Goal: Navigation & Orientation: Find specific page/section

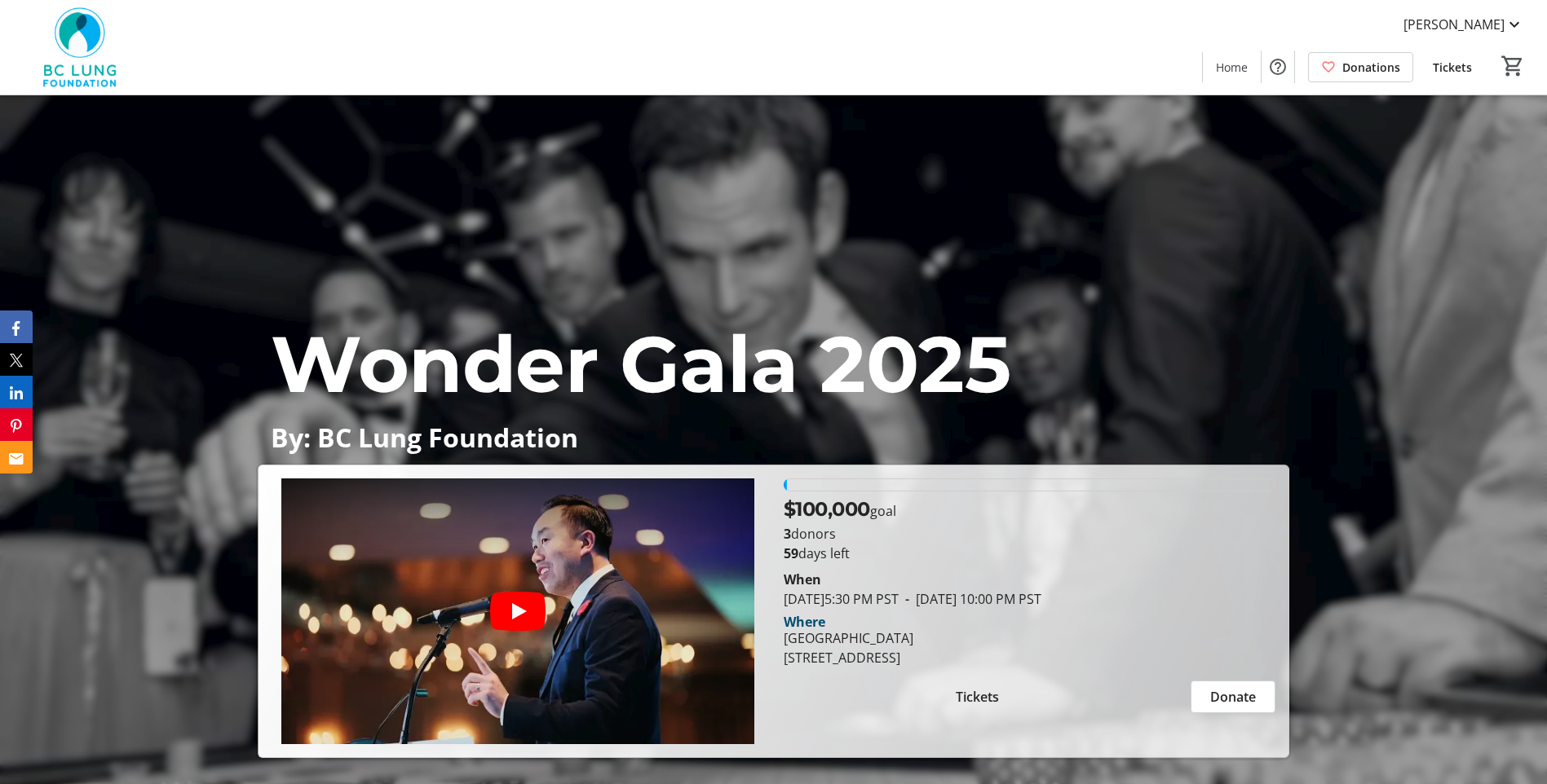
click at [1080, 238] on div "Wonder Gala 2025 By: BC Lung Foundation Wonder Gala 2025 By: BC Lung Foundation…" at bounding box center [774, 426] width 1547 height 662
click at [1497, 18] on span "[PERSON_NAME]" at bounding box center [1454, 25] width 101 height 20
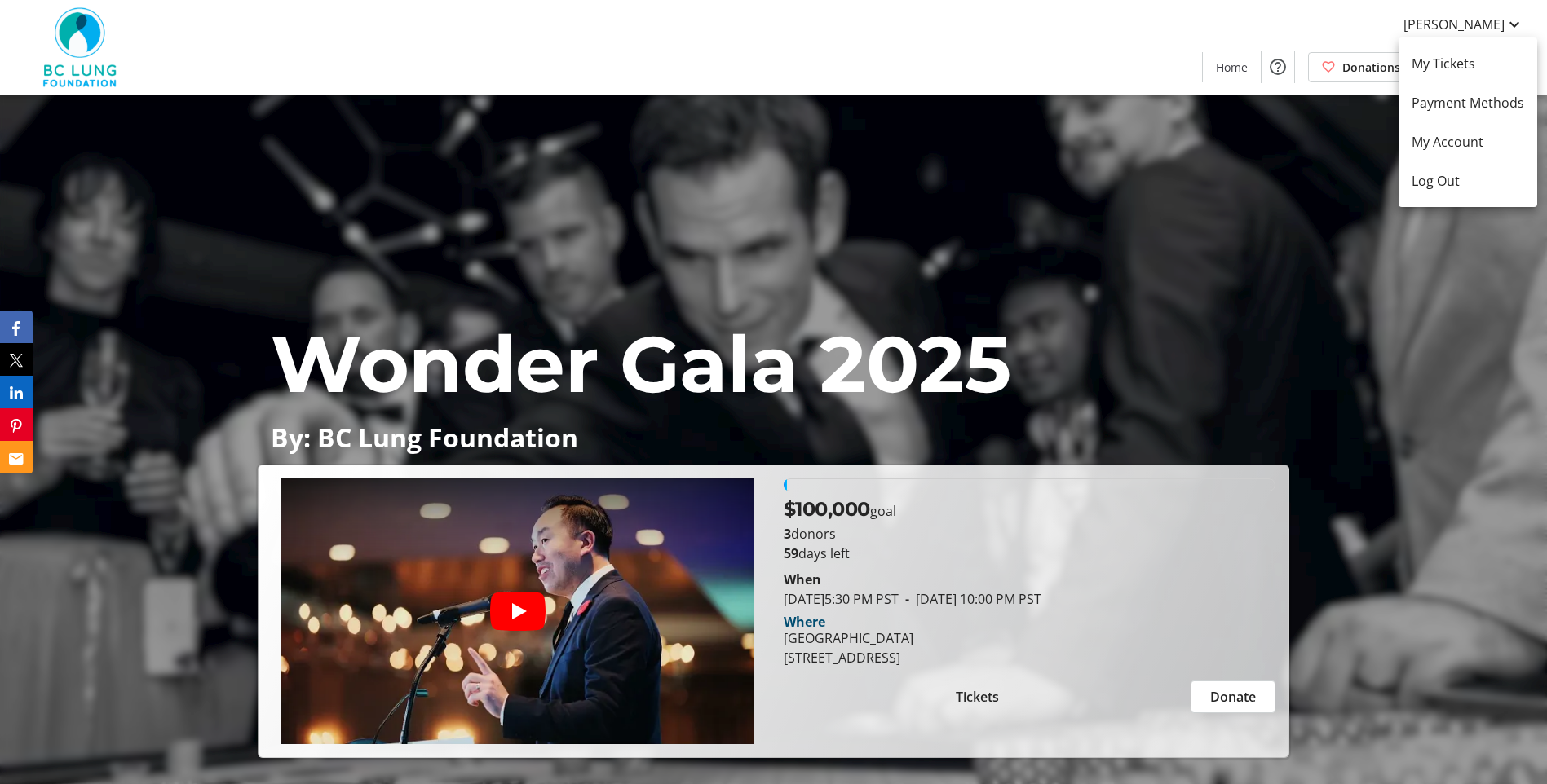
click at [1393, 378] on div at bounding box center [774, 392] width 1547 height 784
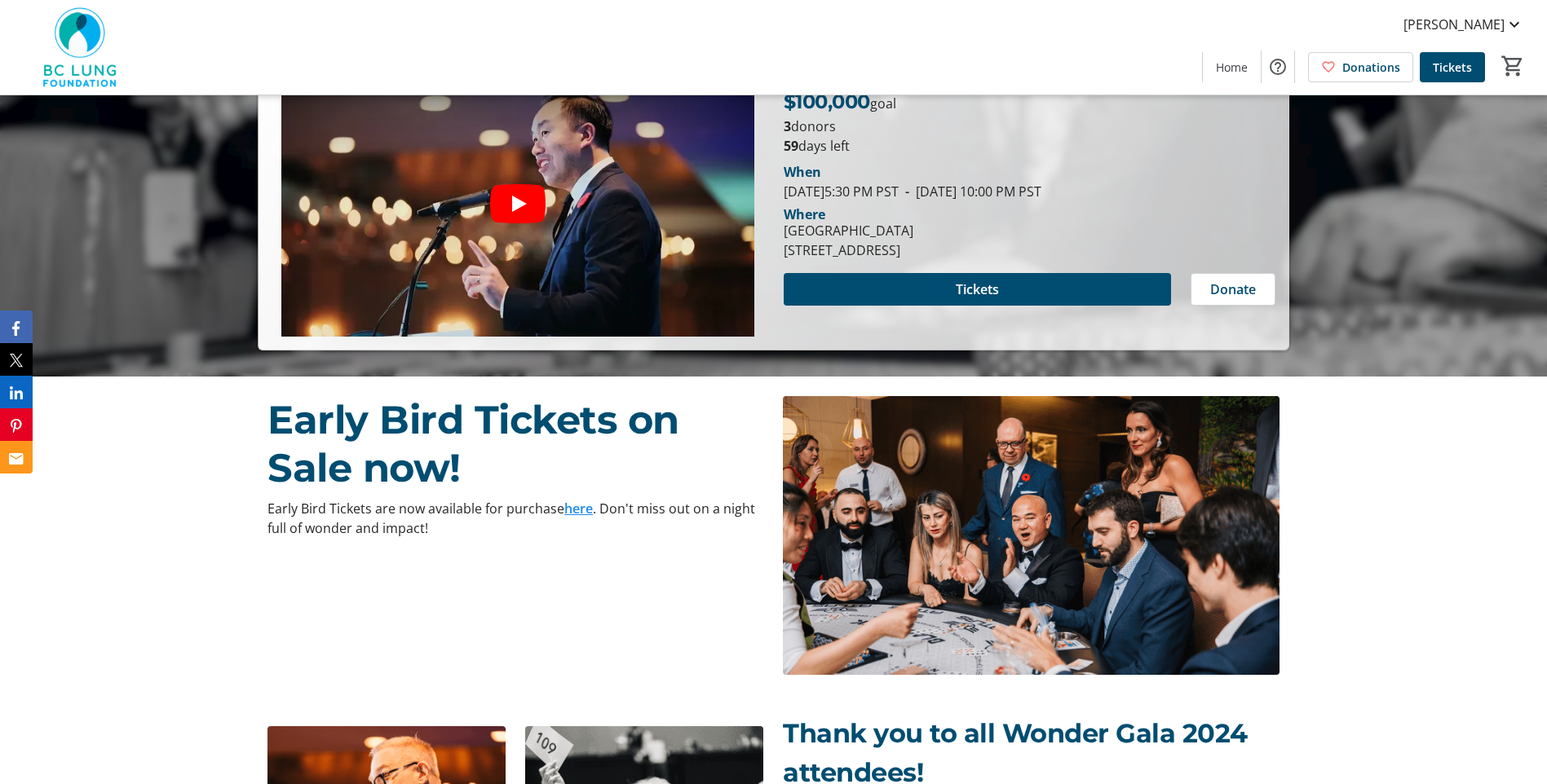
scroll to position [163, 0]
